Goal: Information Seeking & Learning: Learn about a topic

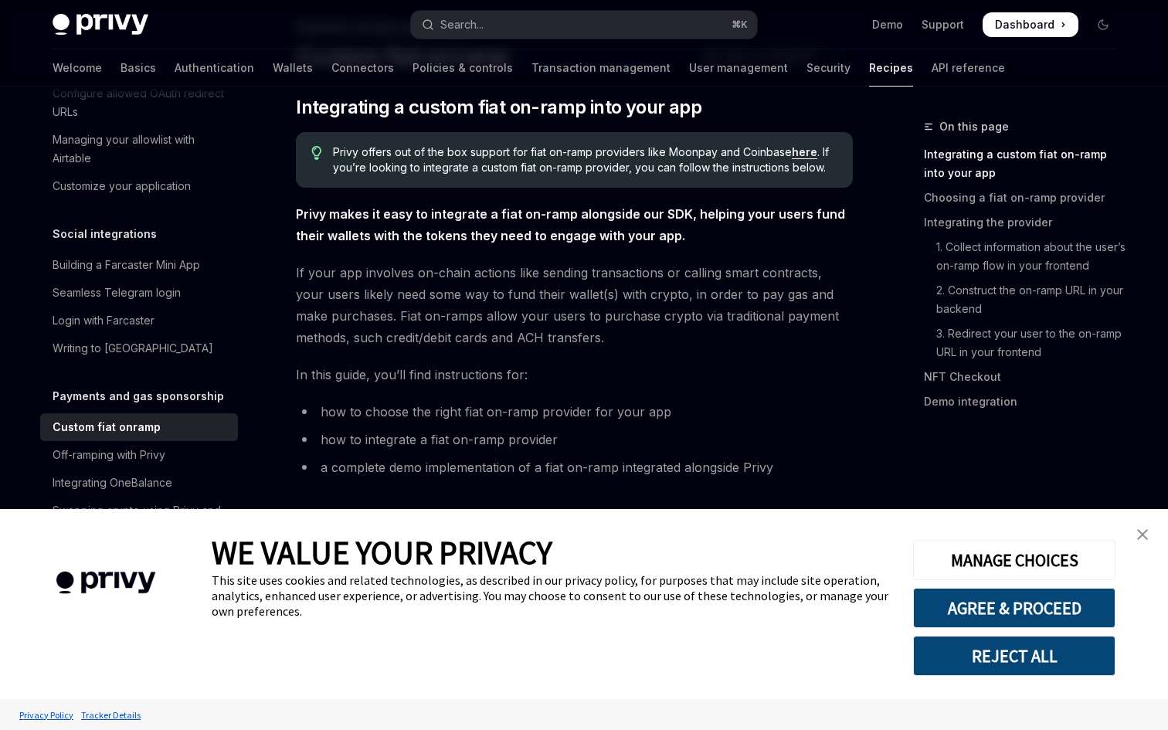
scroll to position [349, 0]
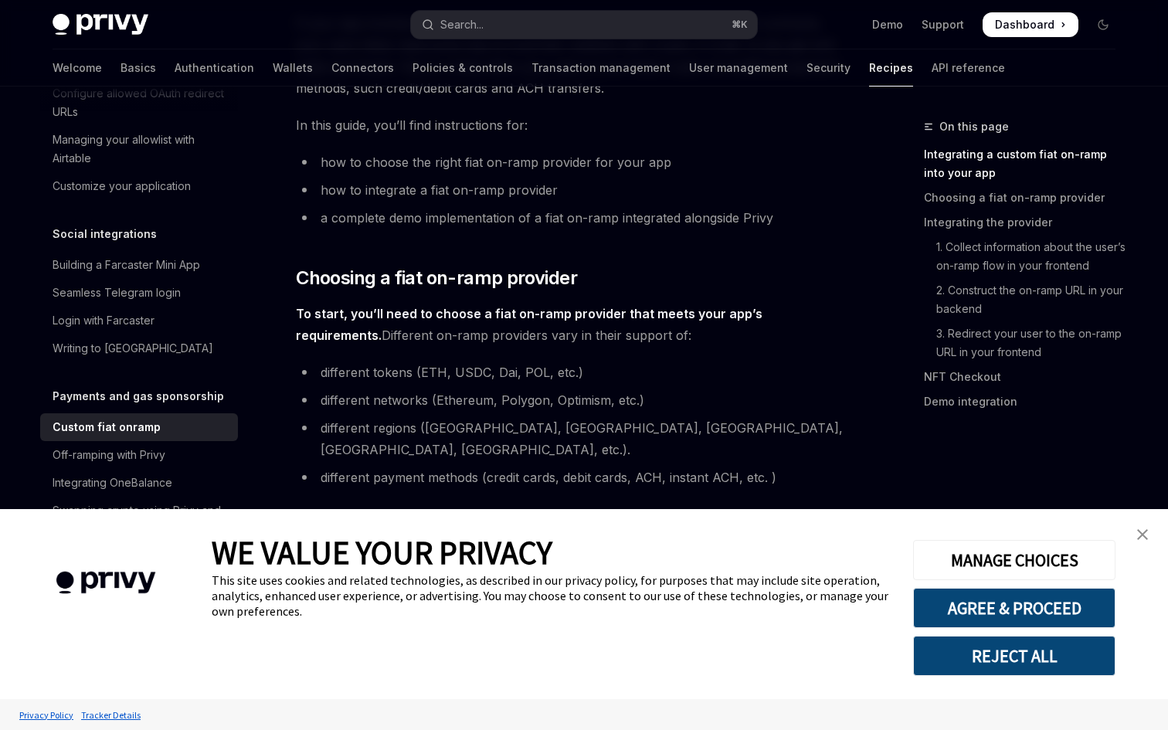
click at [1139, 543] on link "close banner" at bounding box center [1142, 534] width 31 height 31
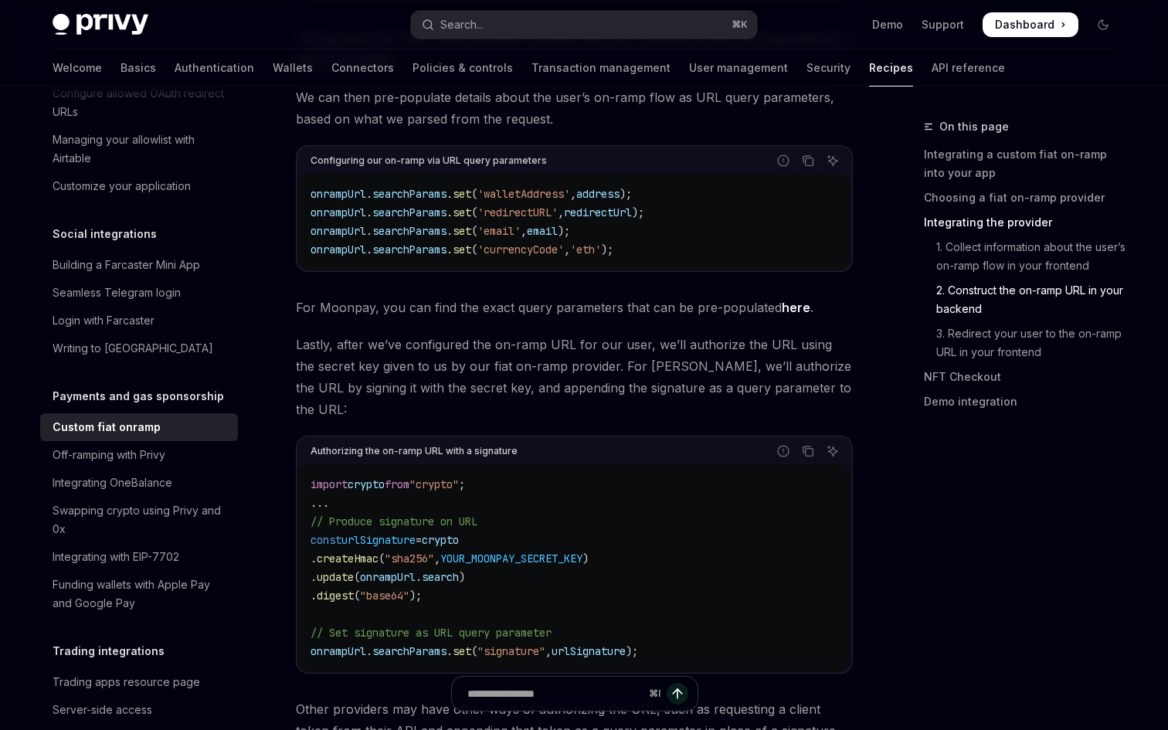
scroll to position [3714, 0]
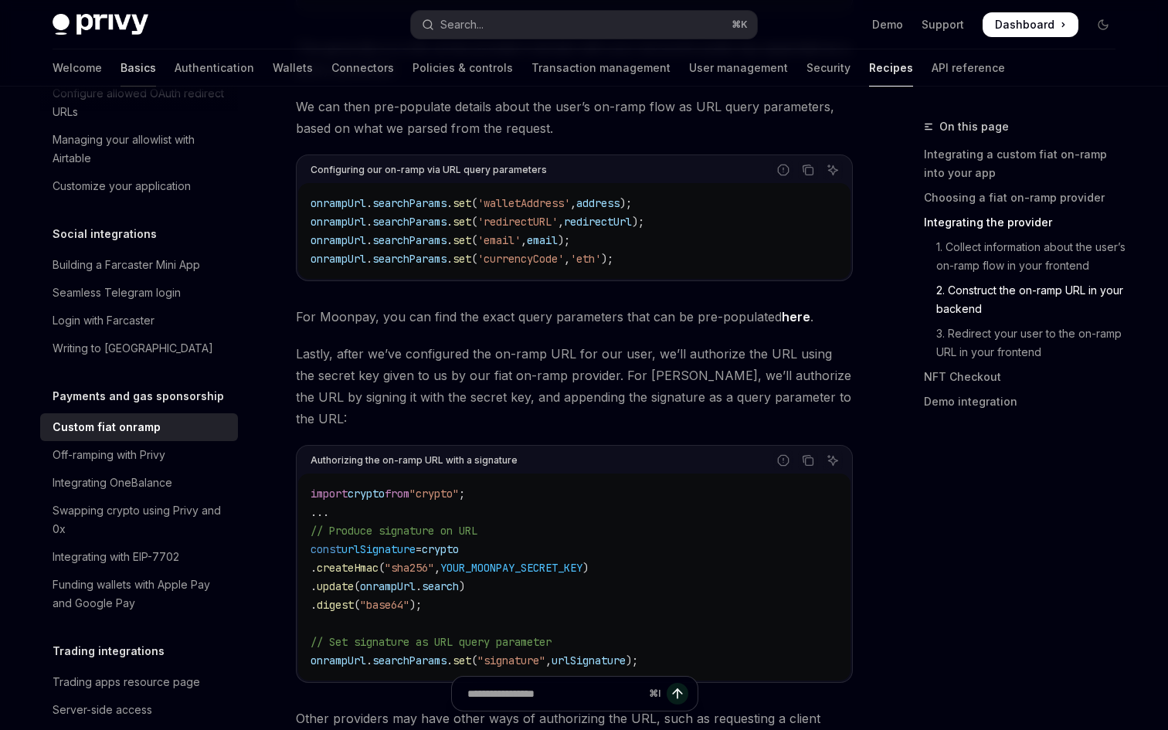
click at [120, 79] on link "Basics" at bounding box center [138, 67] width 36 height 37
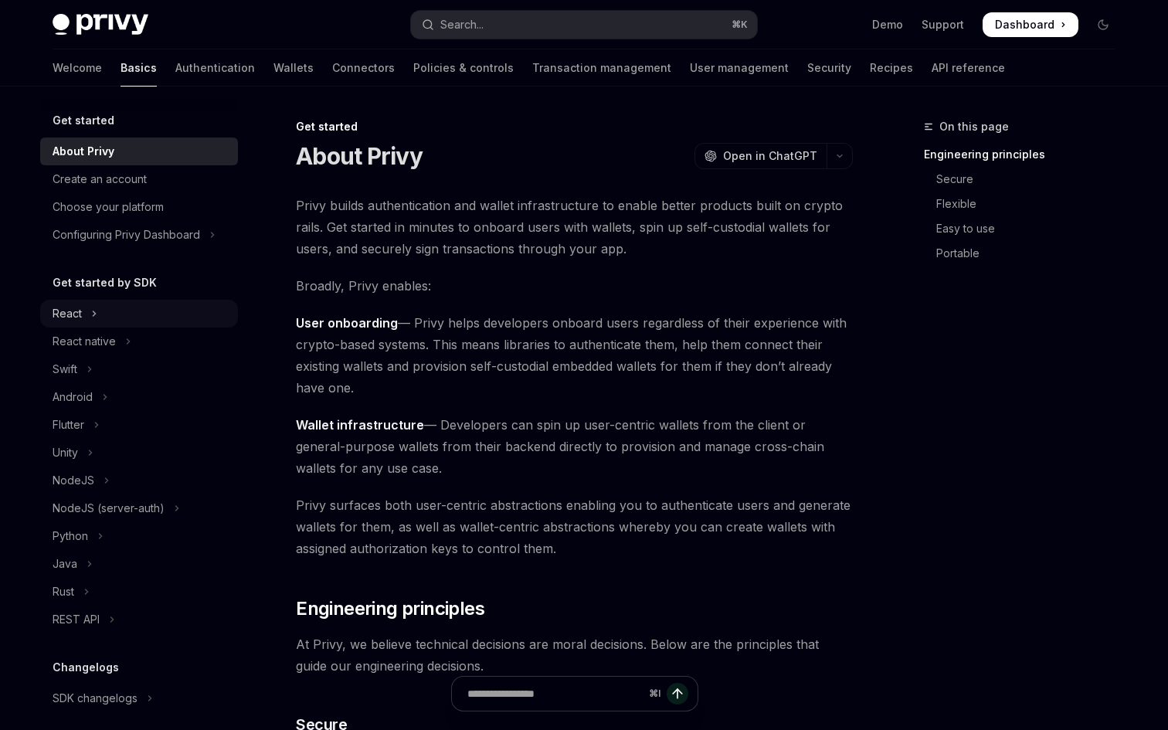
click at [116, 308] on button "React" at bounding box center [139, 314] width 198 height 28
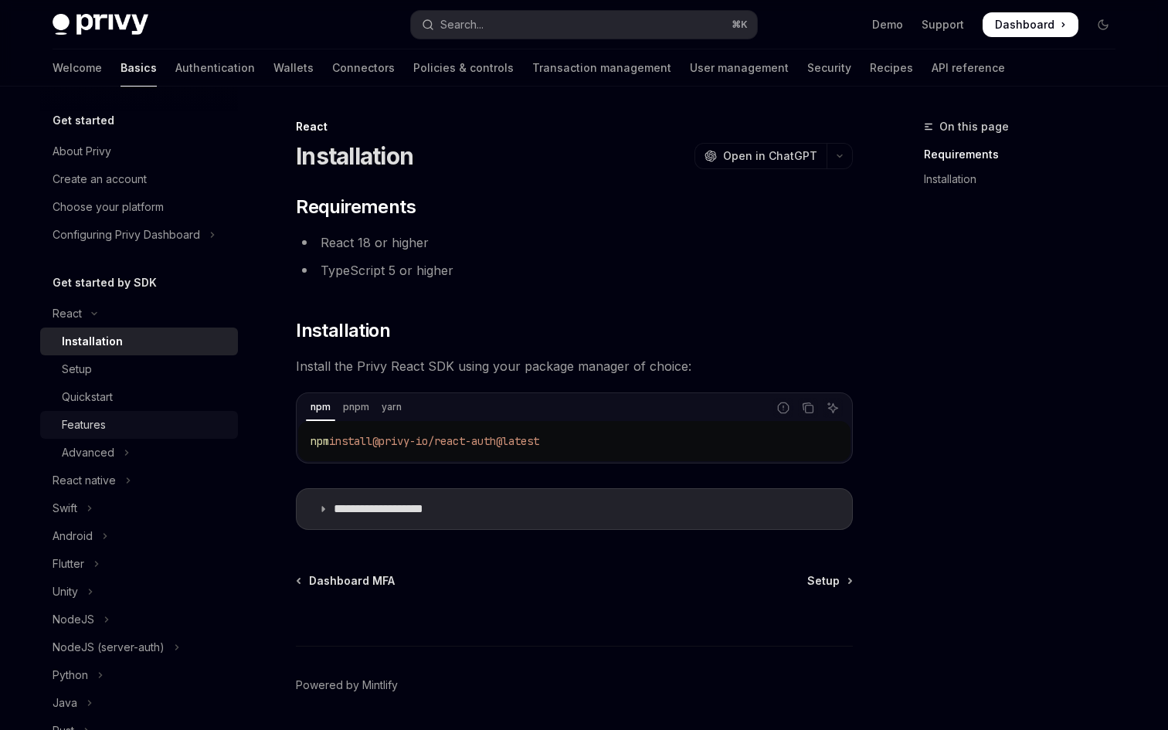
click at [145, 423] on div "Features" at bounding box center [145, 425] width 167 height 19
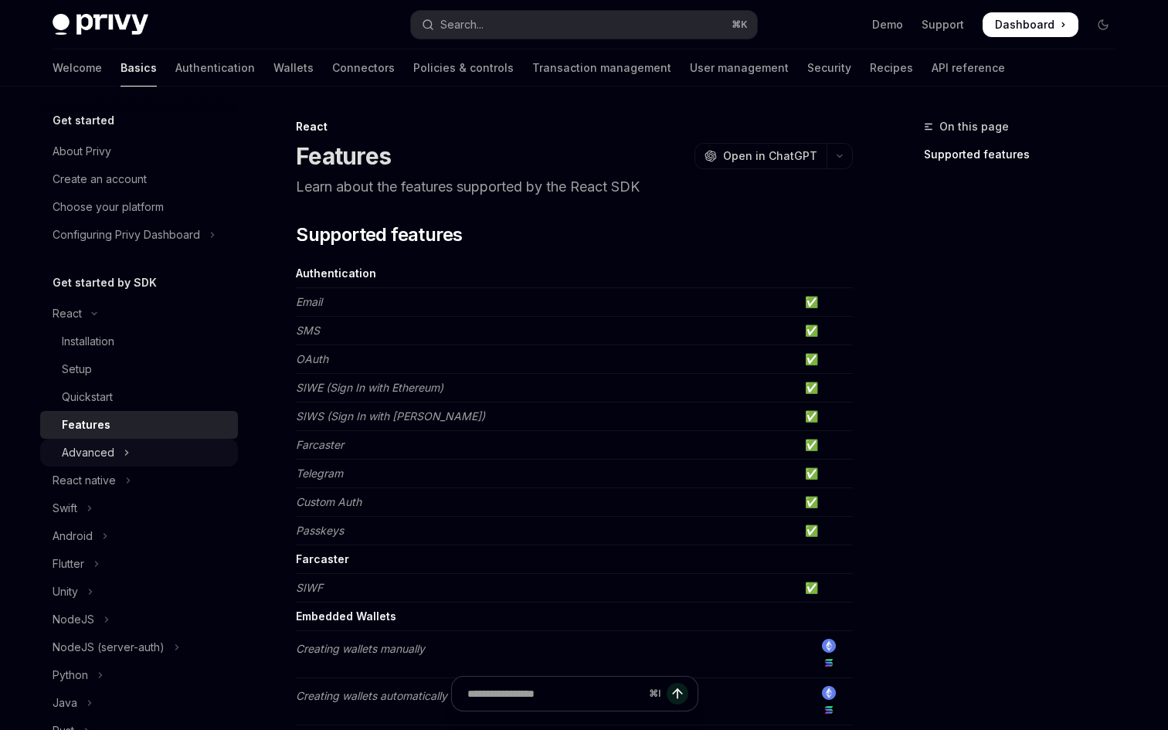
click at [138, 454] on button "Advanced" at bounding box center [139, 453] width 198 height 28
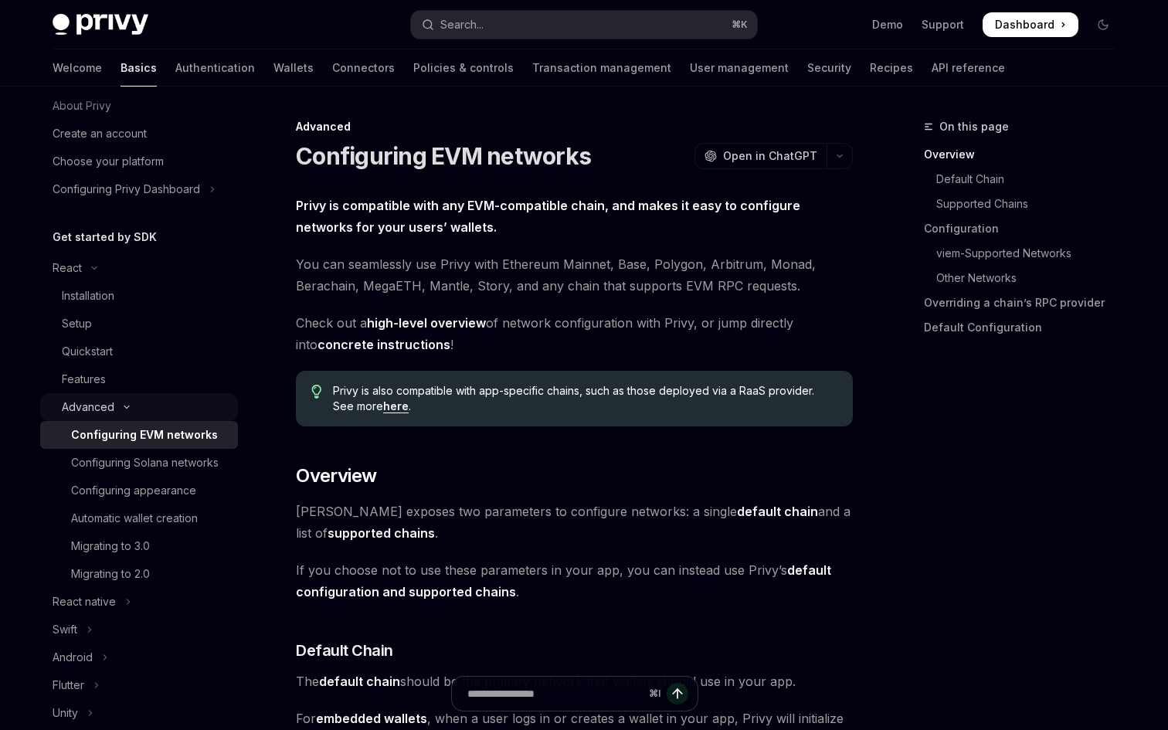
scroll to position [42, 0]
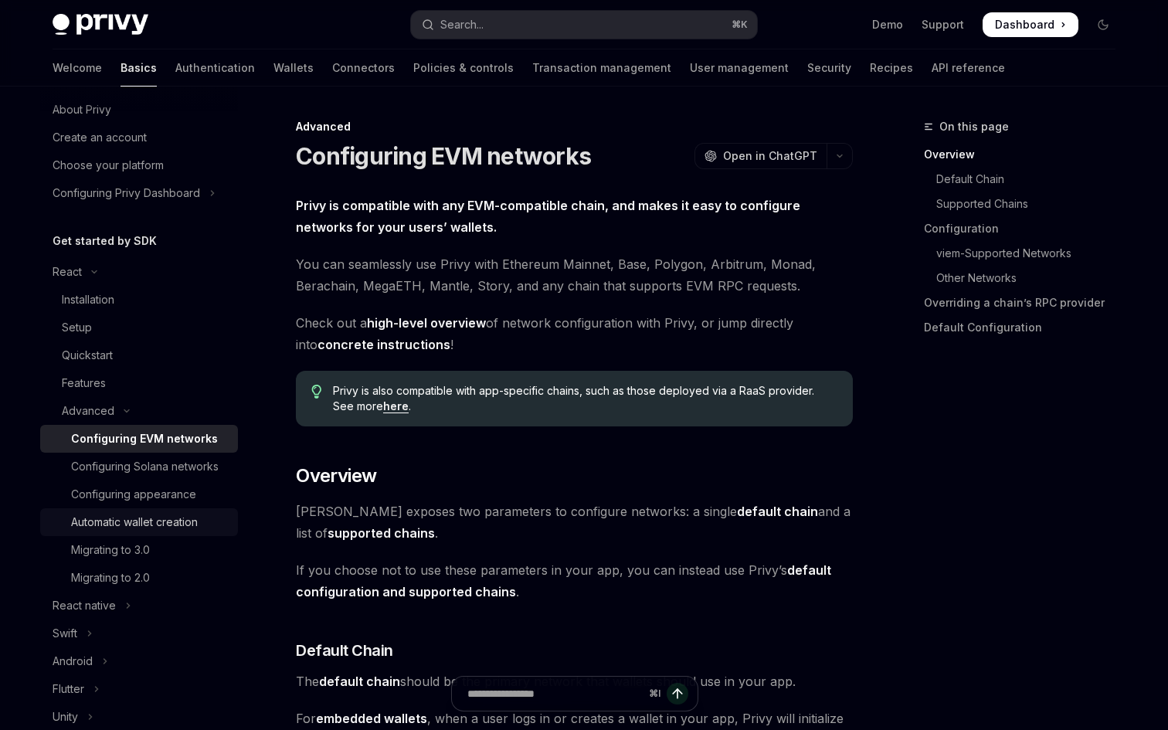
click at [167, 523] on div "Automatic wallet creation" at bounding box center [134, 522] width 127 height 19
type textarea "*"
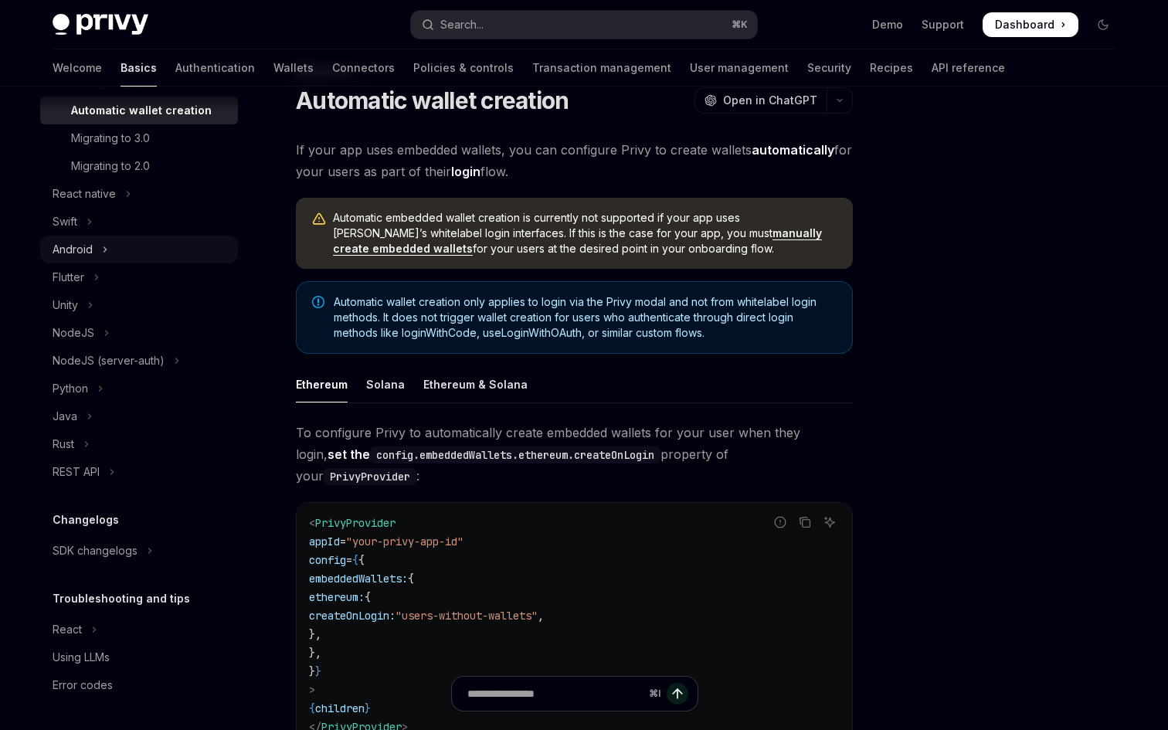
scroll to position [68, 0]
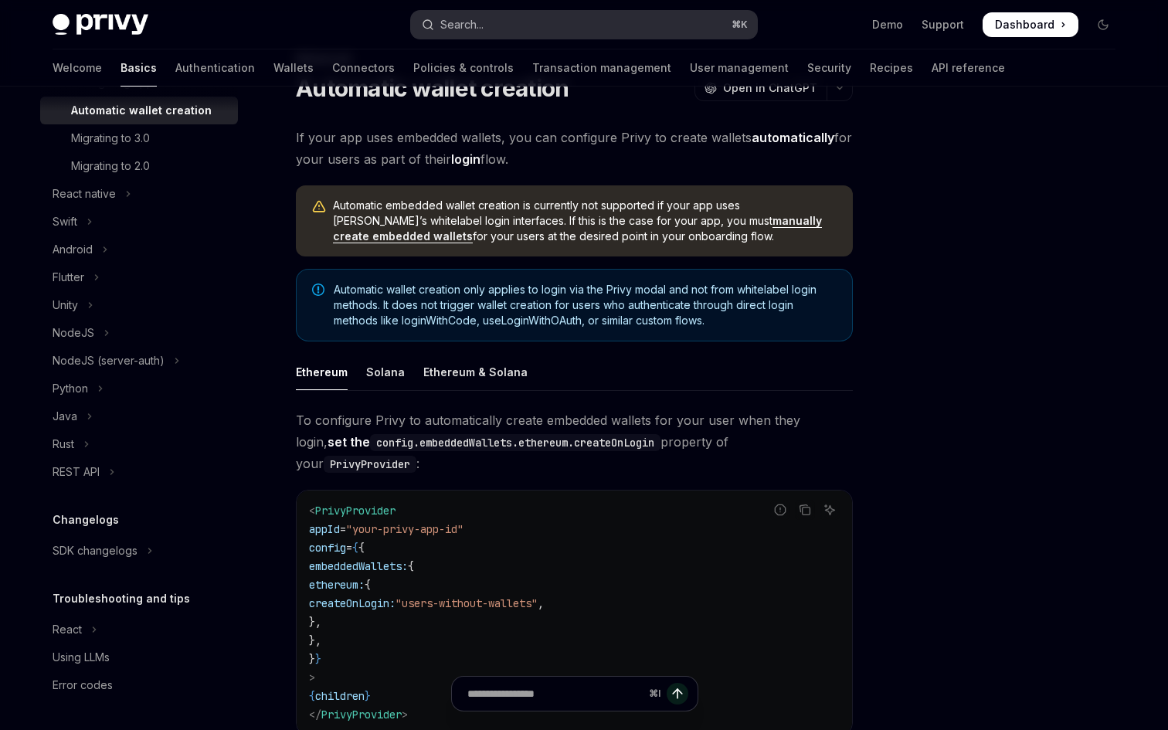
click at [674, 31] on button "Search... ⌘ K" at bounding box center [584, 25] width 346 height 28
